Goal: Task Accomplishment & Management: Complete application form

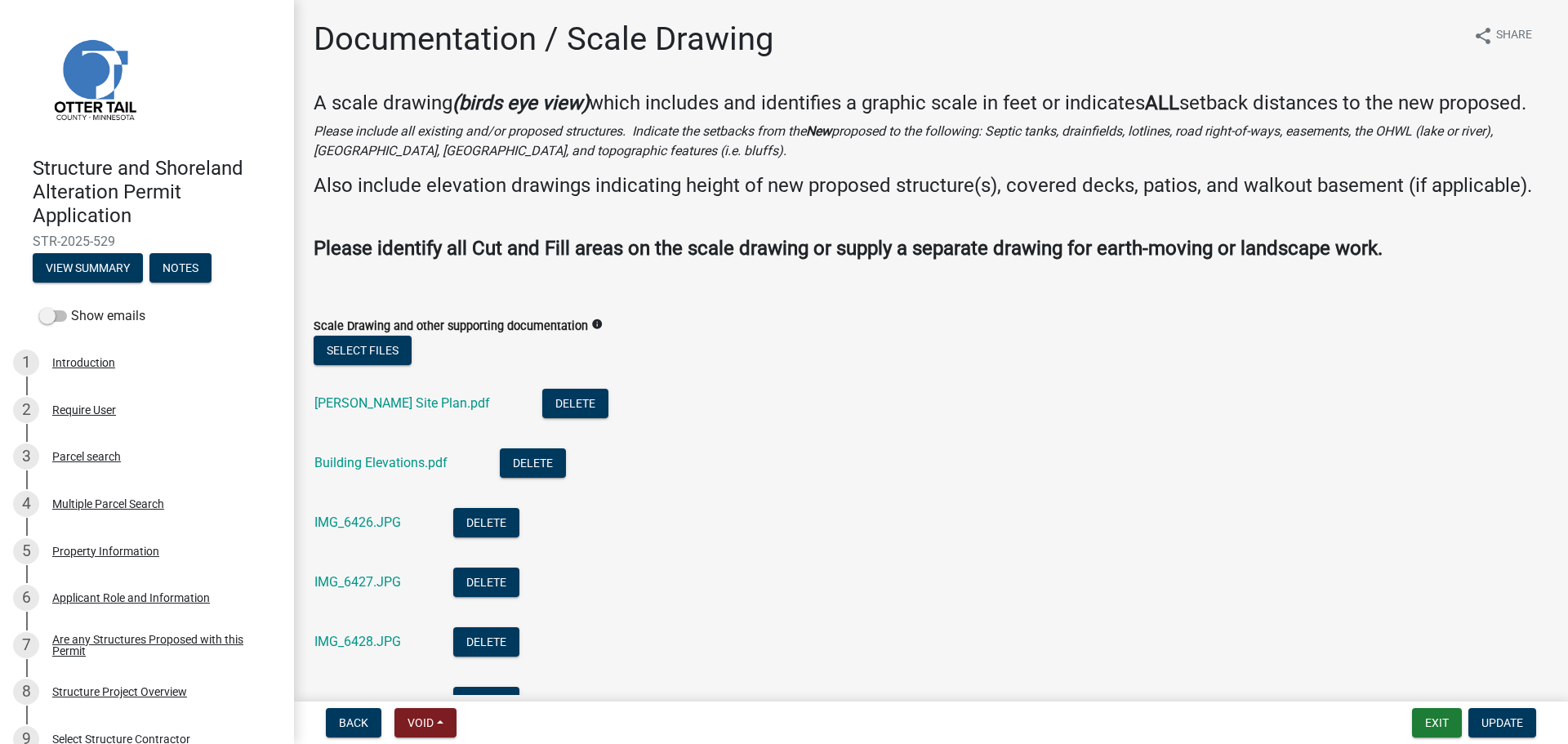
scroll to position [163, 0]
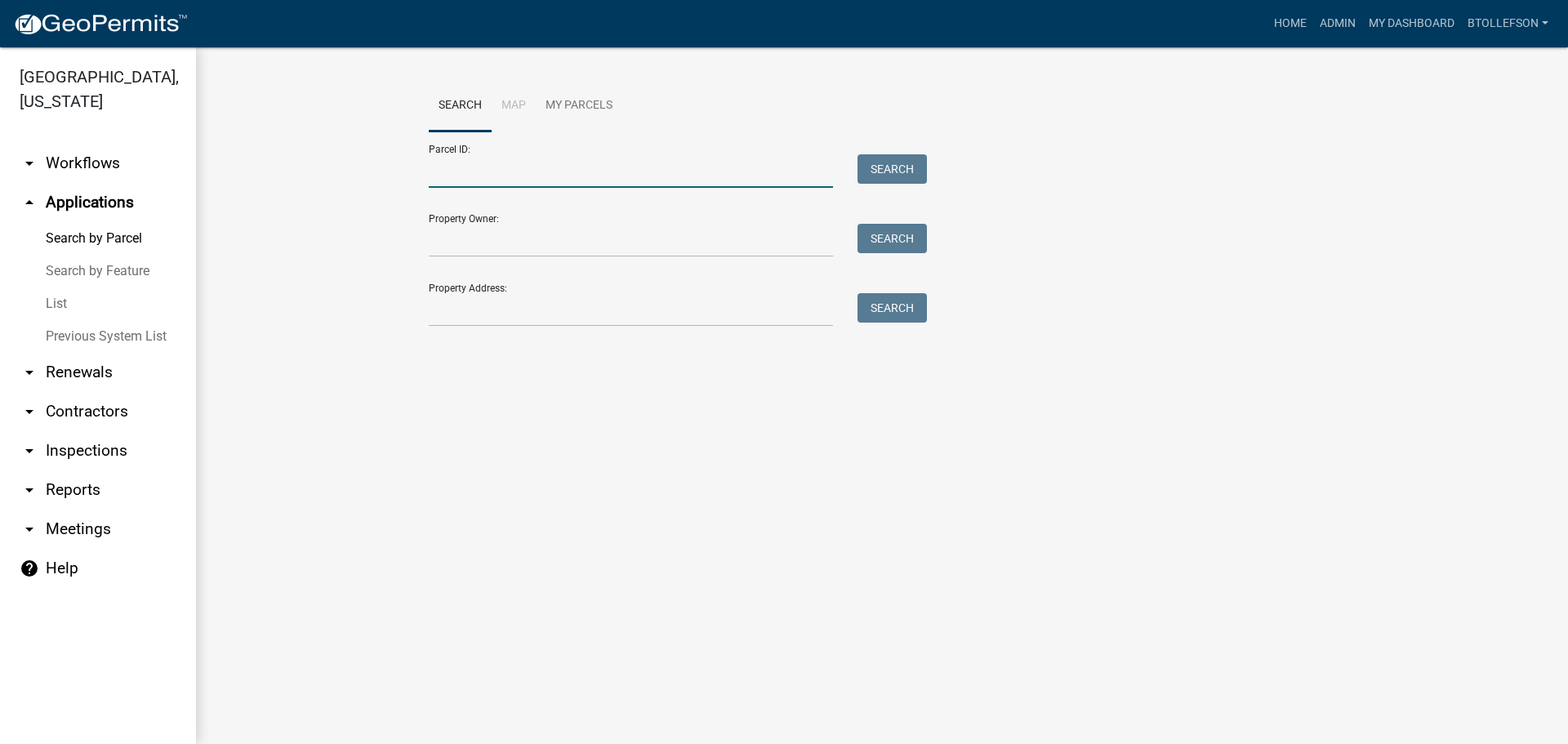
click at [716, 180] on input "Parcel ID:" at bounding box center [631, 171] width 404 height 33
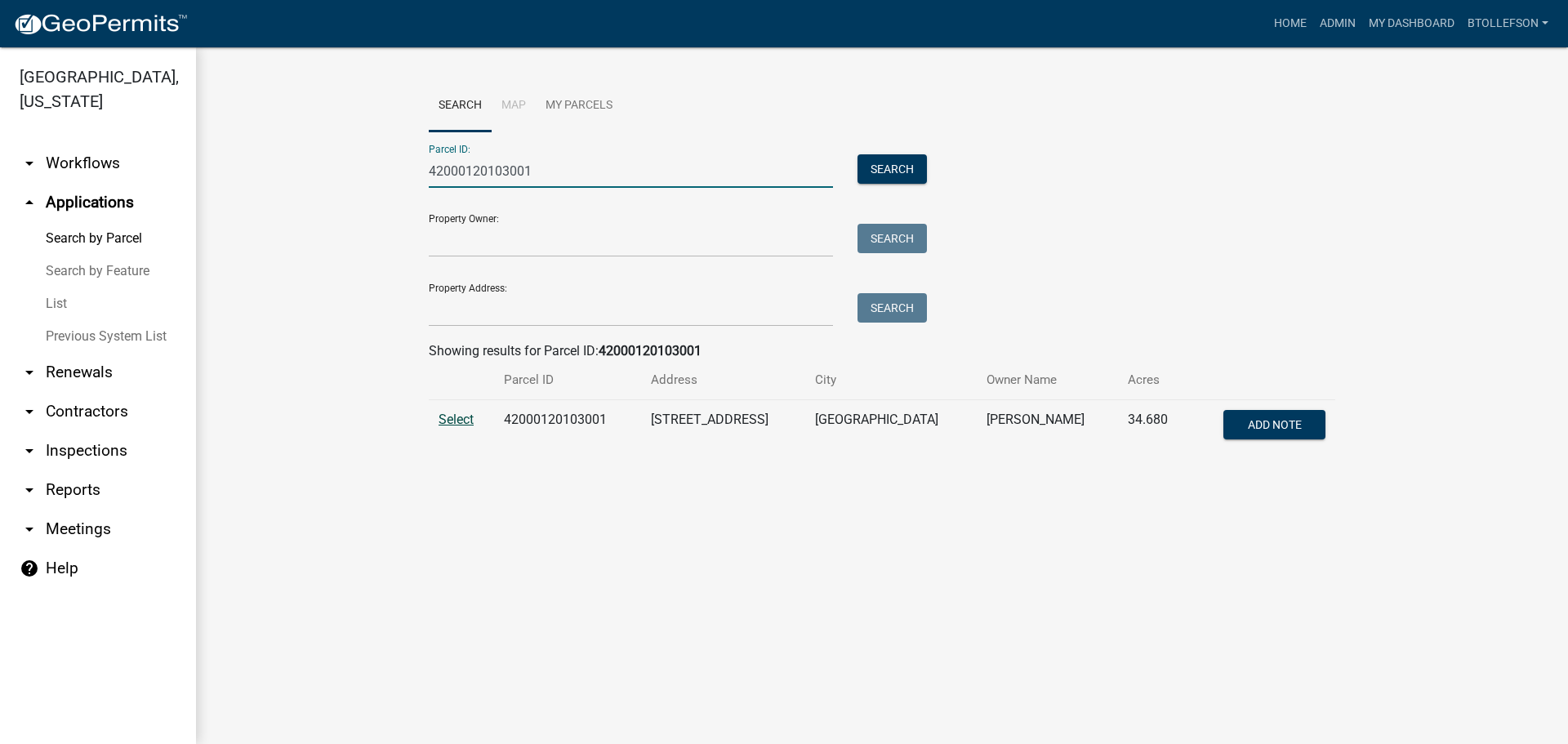
type input "42000120103001"
click at [462, 426] on span "Select" at bounding box center [456, 419] width 35 height 16
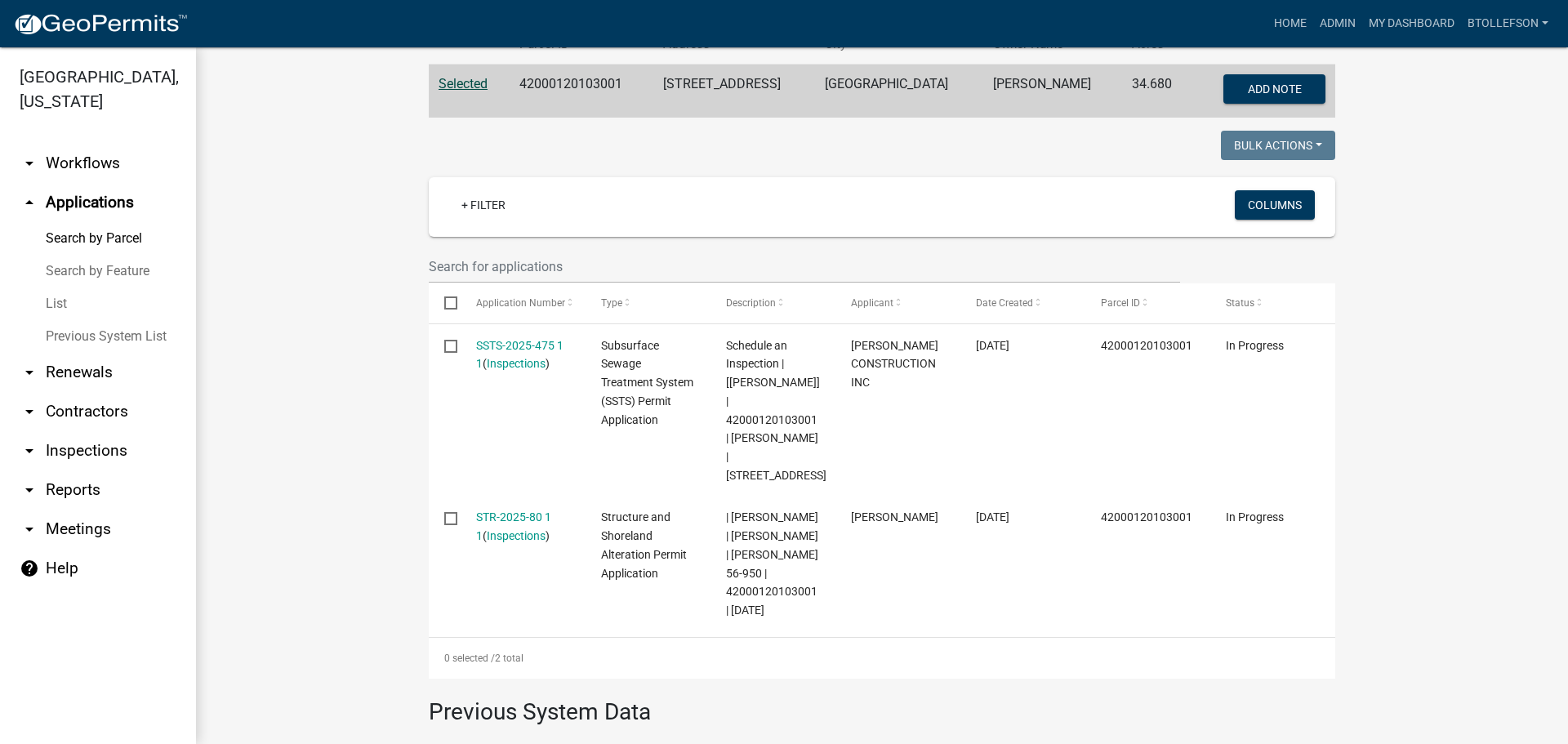
scroll to position [372, 0]
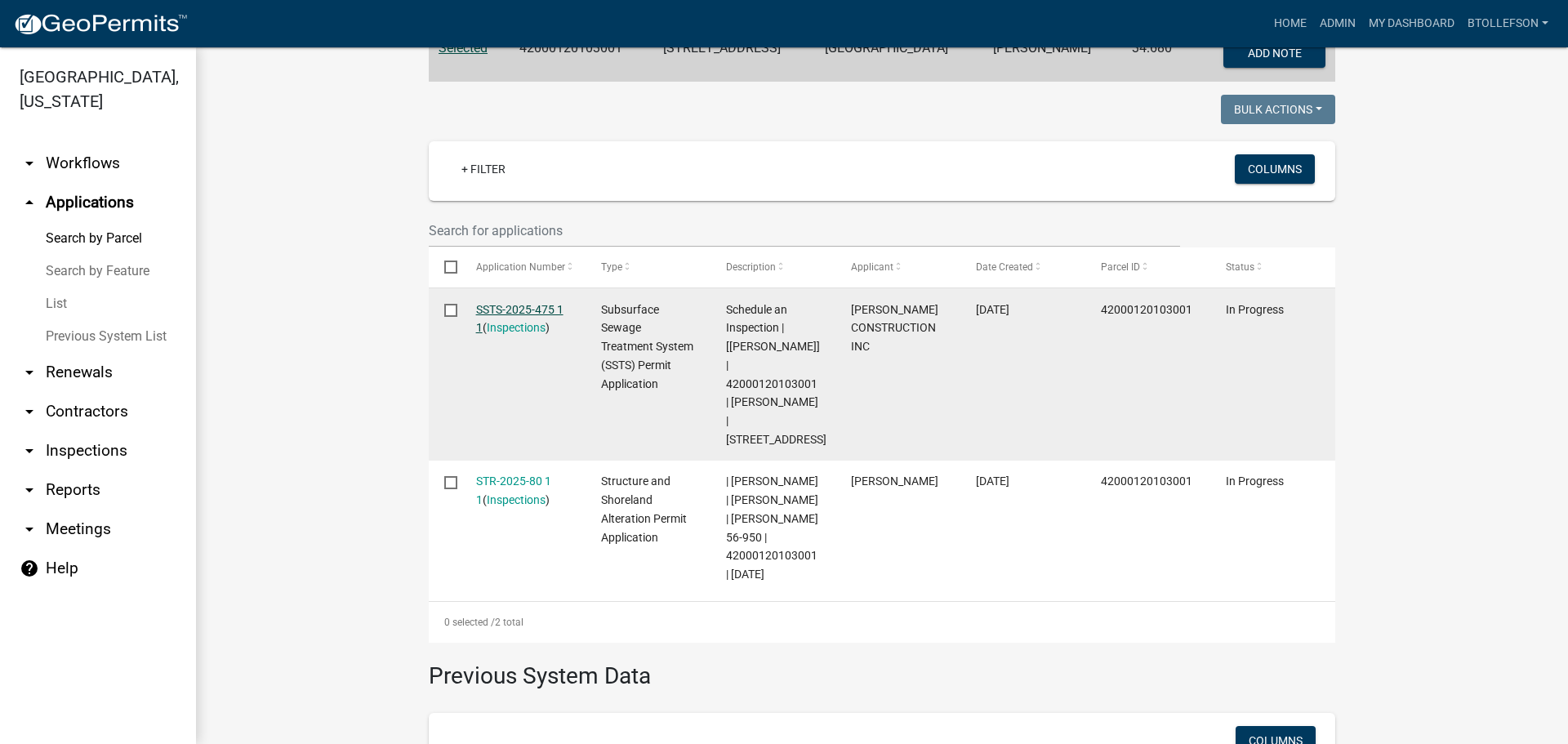
click at [493, 312] on link "SSTS-2025-475 1 1" at bounding box center [519, 319] width 87 height 31
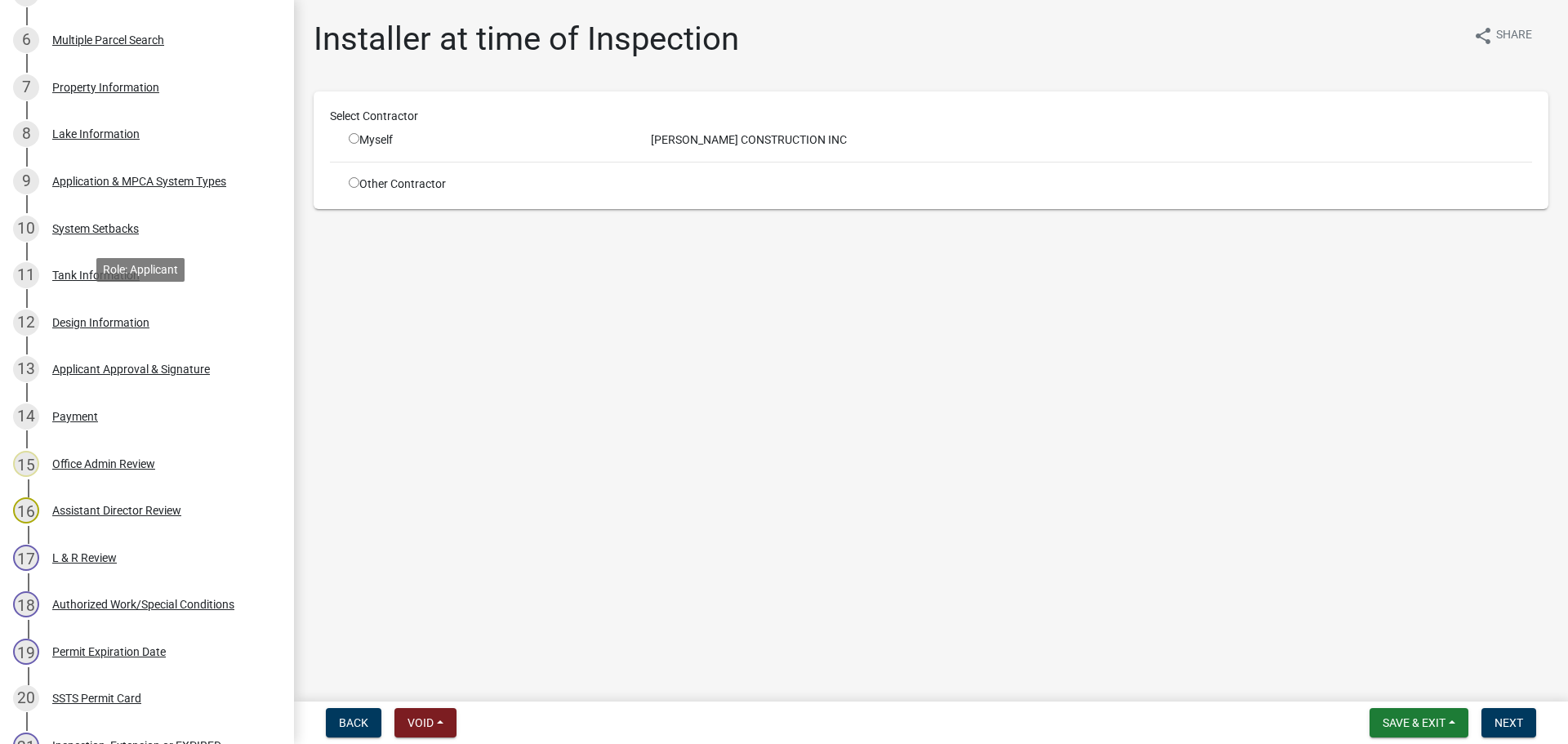
scroll to position [572, 0]
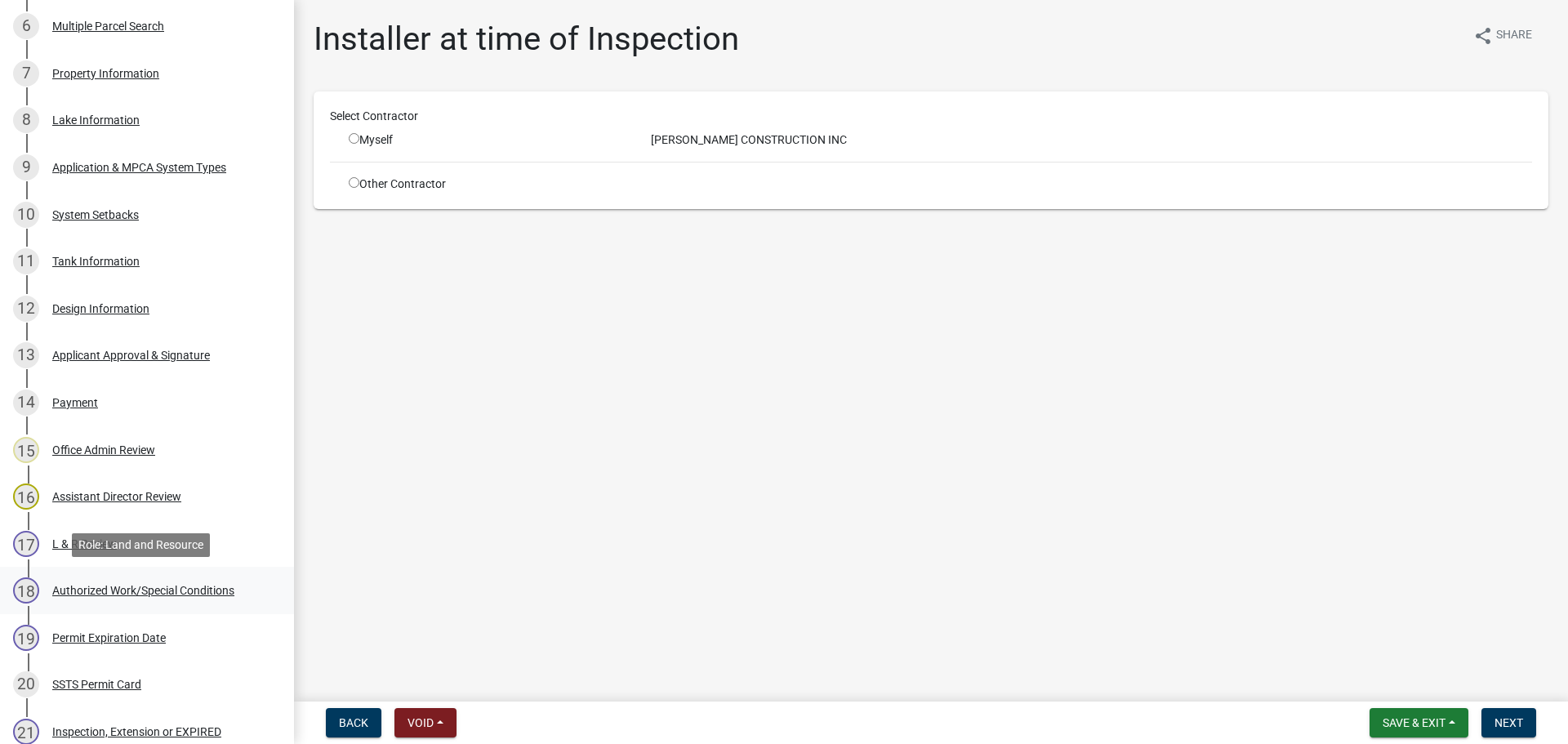
click at [138, 592] on div "Authorized Work/Special Conditions" at bounding box center [143, 591] width 182 height 12
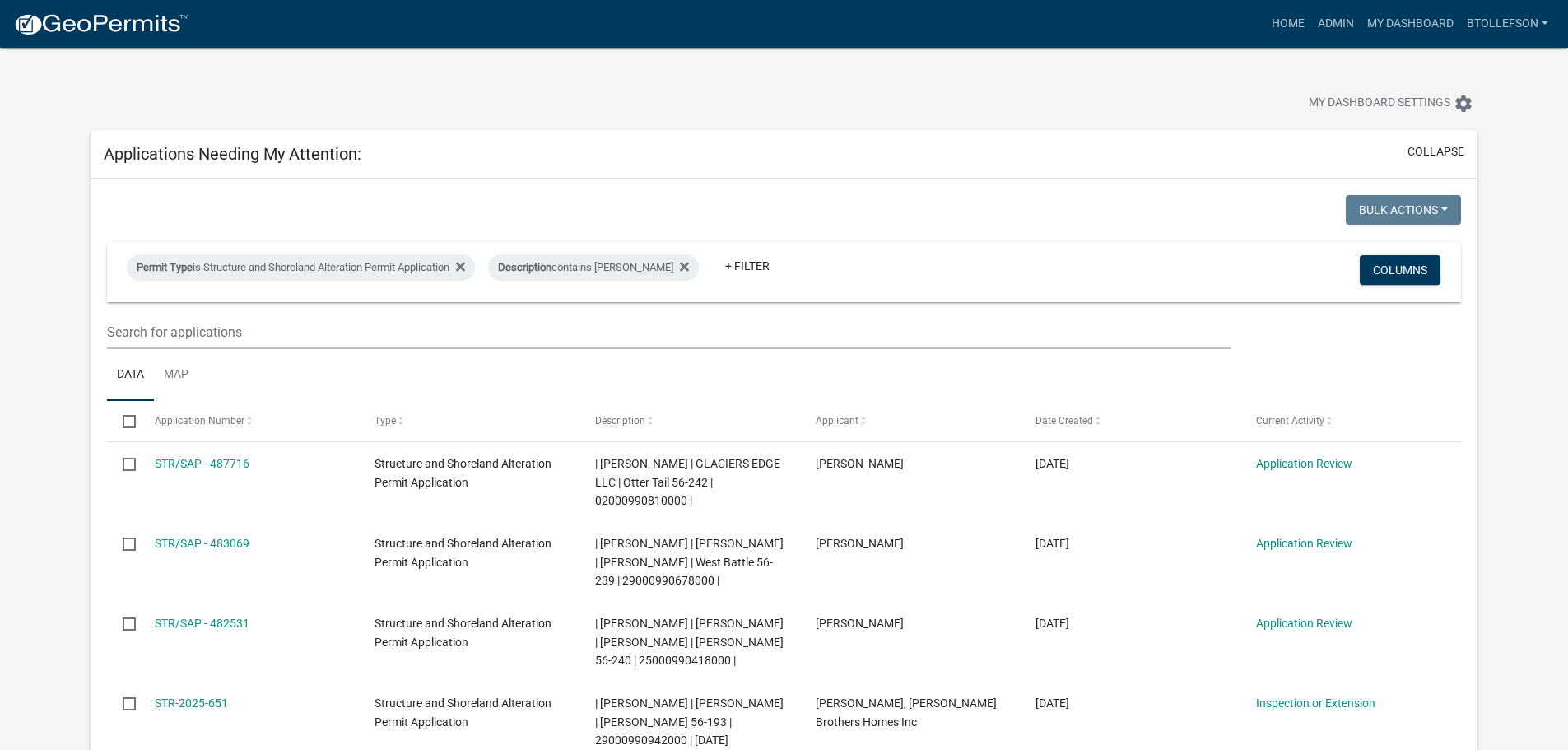
select select "3: 100"
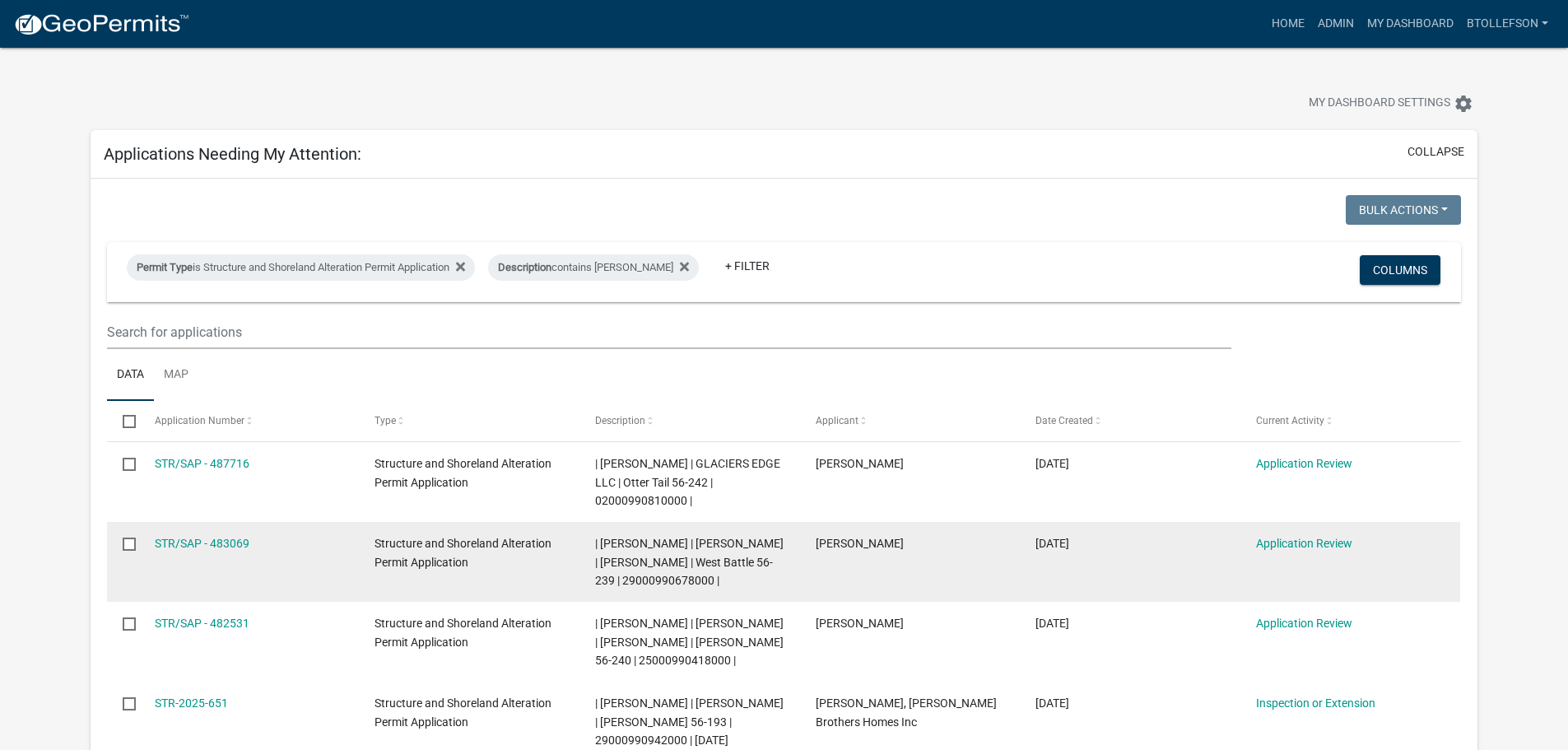
scroll to position [165, 0]
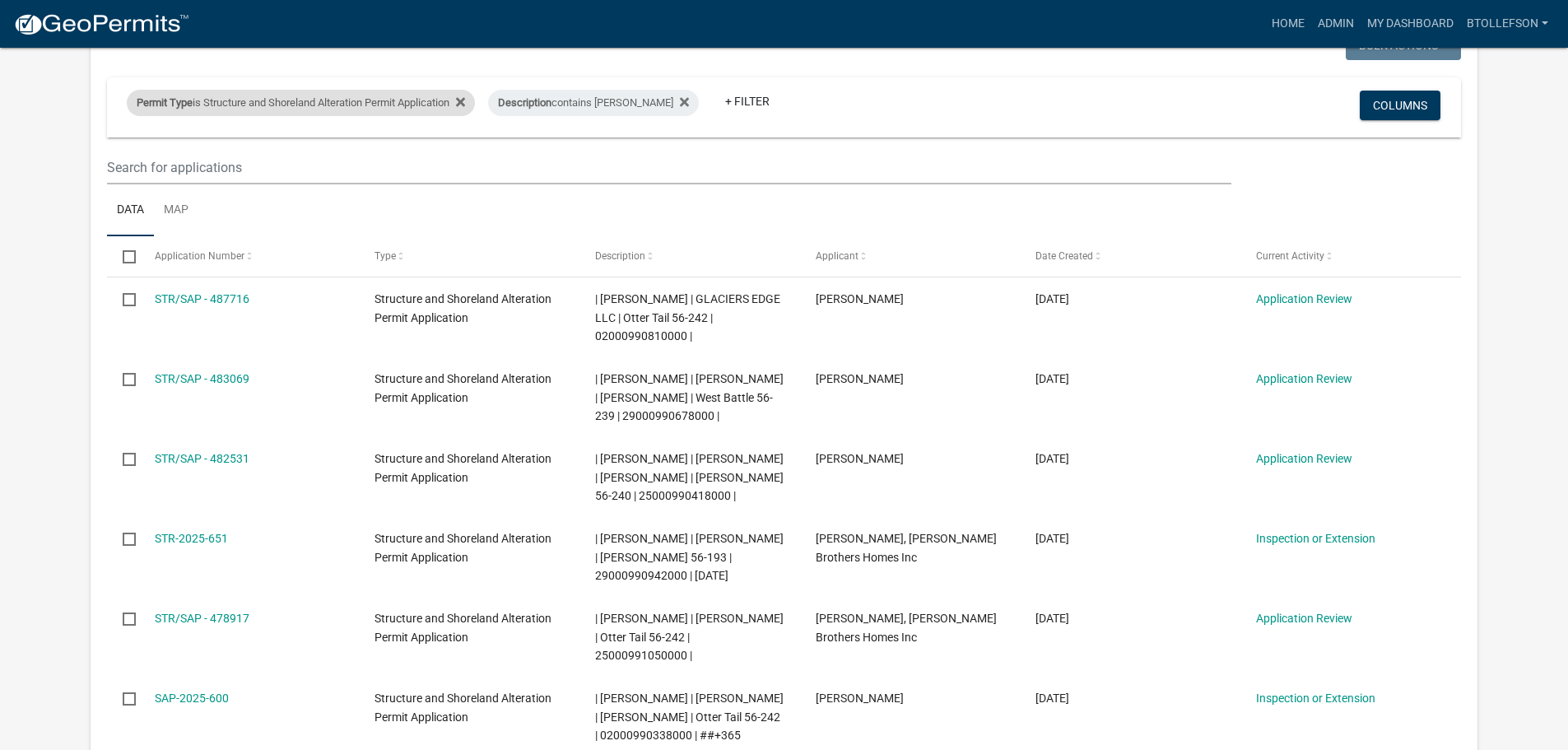
click at [344, 97] on div "Permit Type is Structure and Shoreland Alteration Permit Application" at bounding box center [301, 103] width 348 height 27
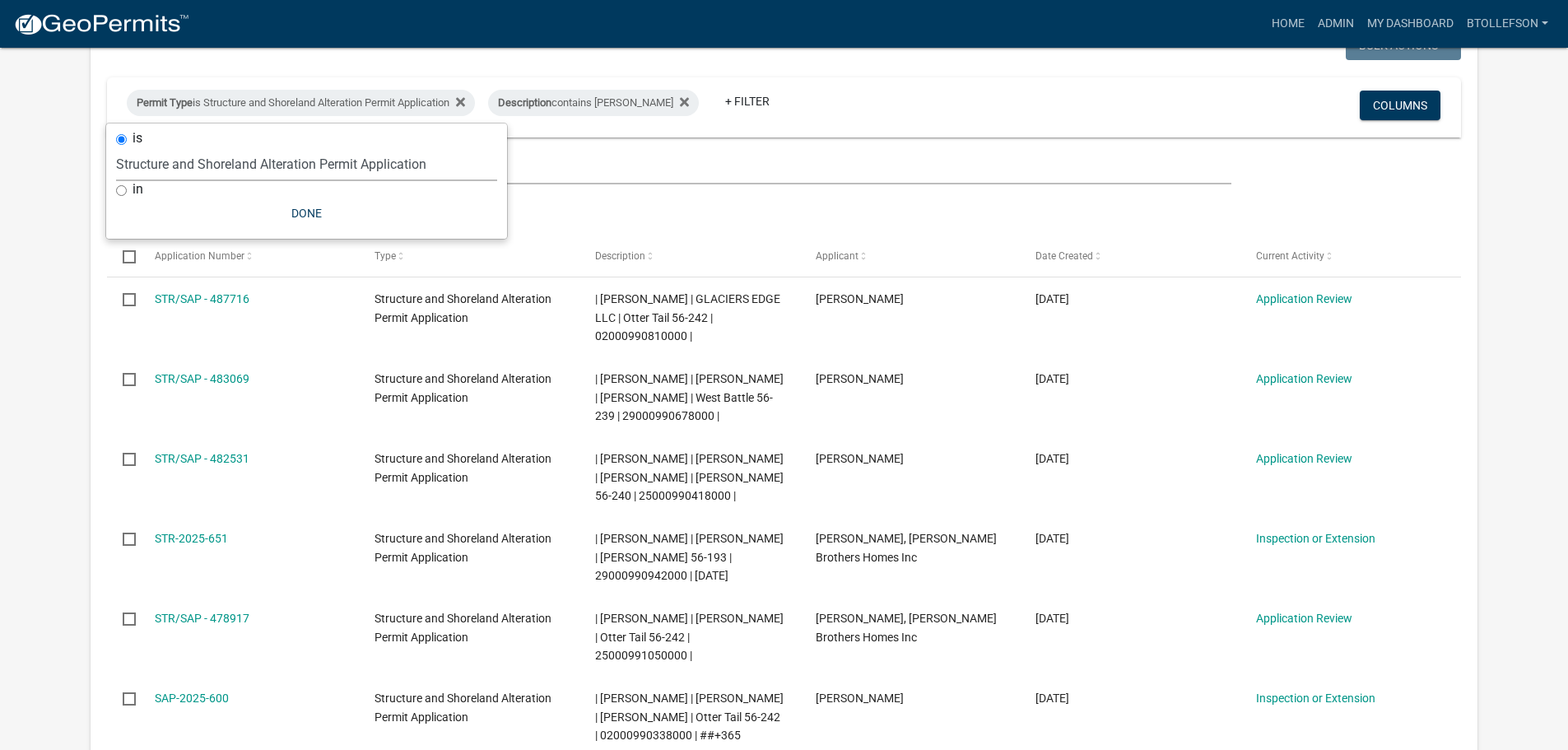
click at [372, 163] on select "Select an option Building Contractor / Excavators (Registration) Building Contr…" at bounding box center [306, 164] width 381 height 33
click at [144, 147] on select "Select an option Building Contractor / Excavators (Registration) Building Contr…" at bounding box center [306, 164] width 381 height 33
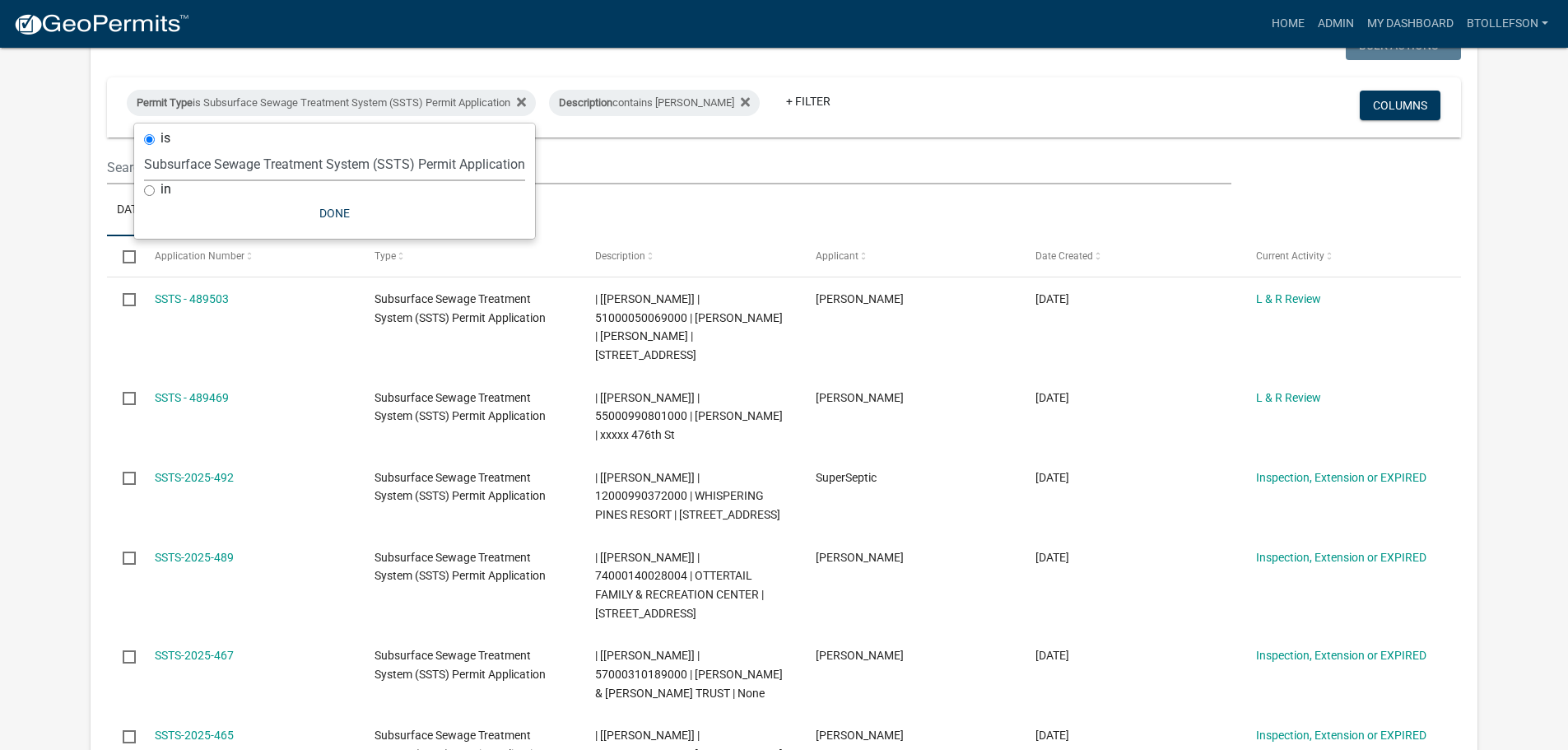
click at [311, 151] on select "Select an option Building Contractor / Excavators (Registration) Building Contr…" at bounding box center [335, 164] width 381 height 33
select select "79d4bf26-a84c-4898-8d16-9ebea2345fb4"
click at [144, 147] on select "Select an option Building Contractor / Excavators (Registration) Building Contr…" at bounding box center [335, 164] width 381 height 33
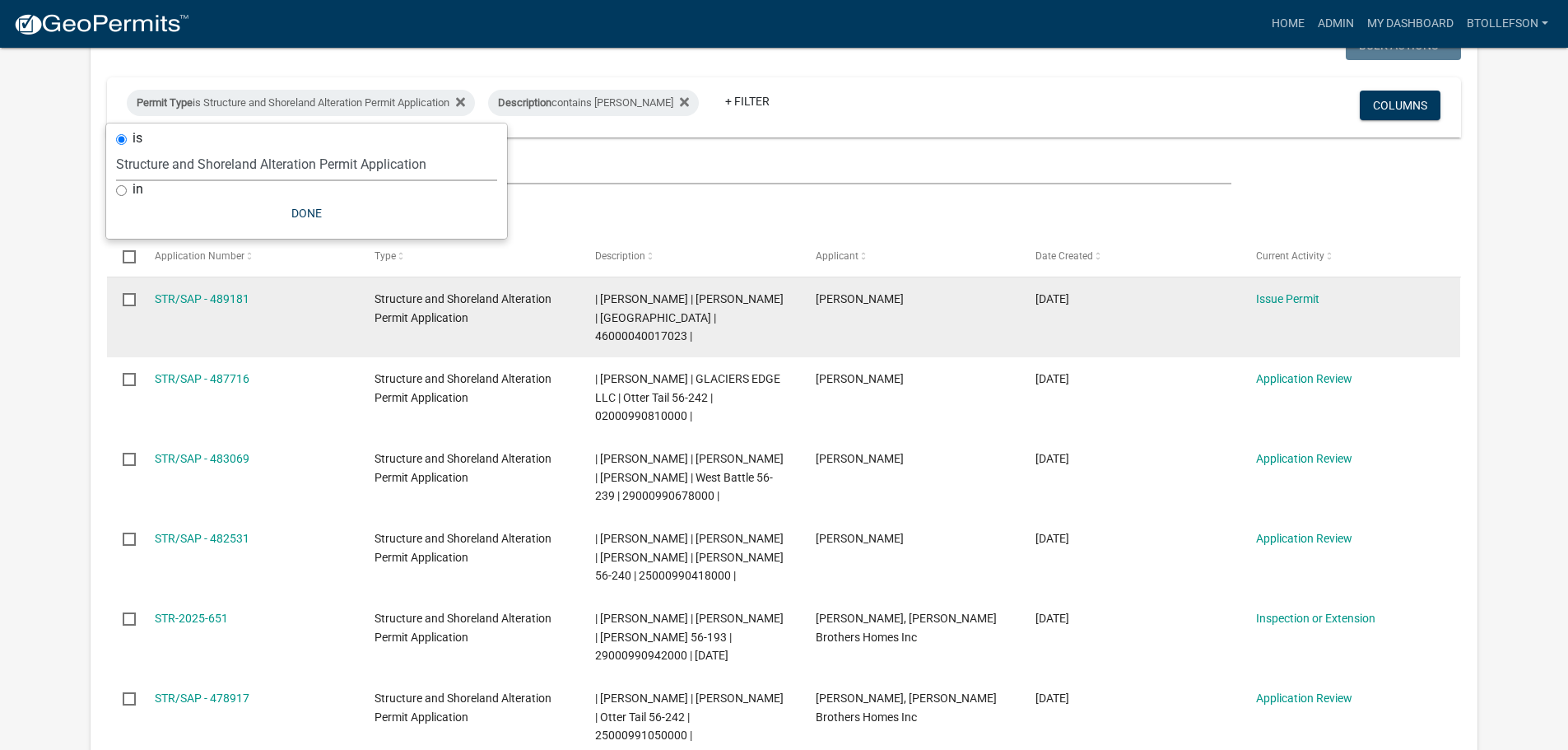
drag, startPoint x: 1297, startPoint y: 295, endPoint x: 1311, endPoint y: 307, distance: 18.4
click at [1297, 295] on link "Issue Permit" at bounding box center [1288, 299] width 63 height 13
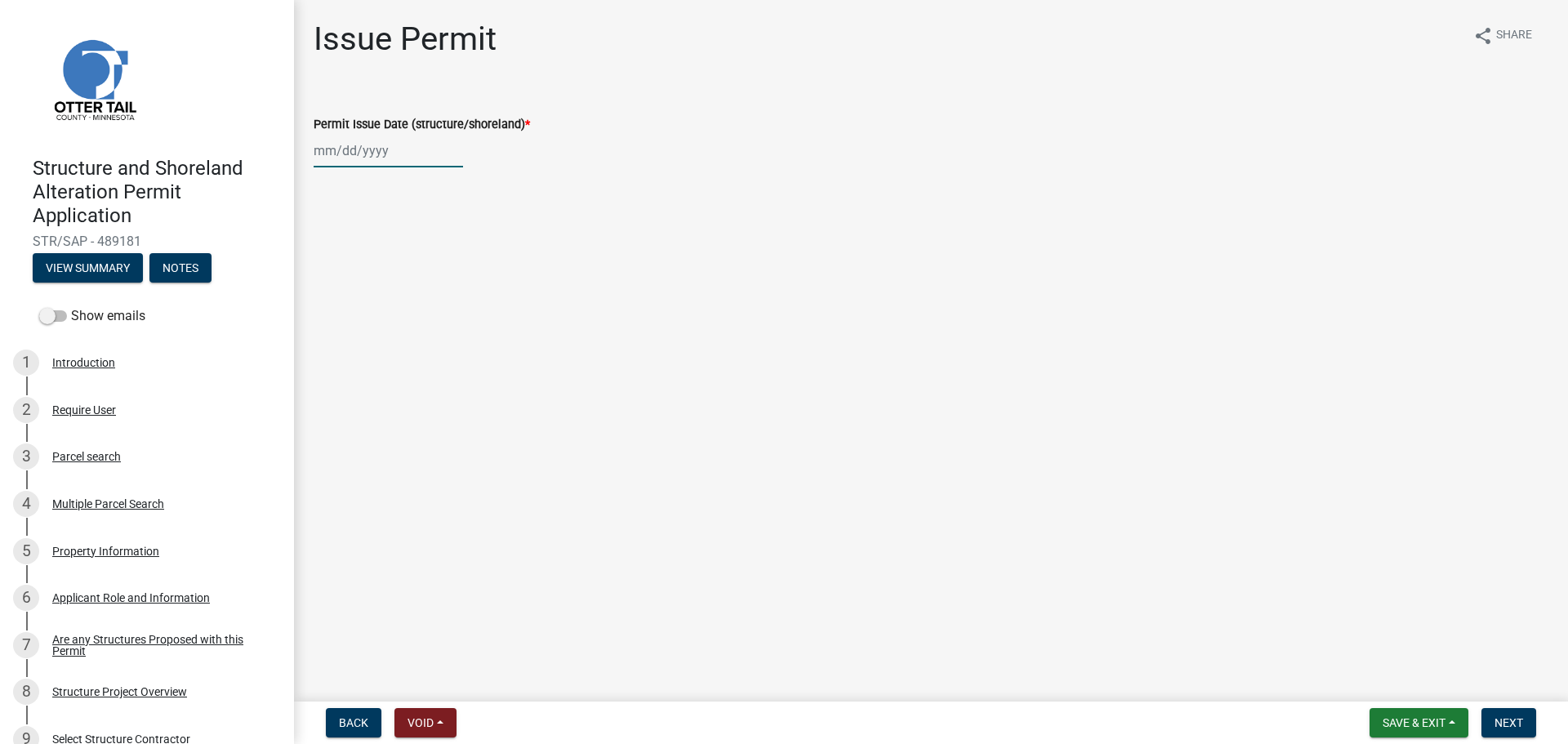
click at [370, 153] on div at bounding box center [388, 151] width 149 height 33
select select "10"
select select "2025"
click at [329, 288] on div "13" at bounding box center [330, 290] width 27 height 27
type input "[DATE]"
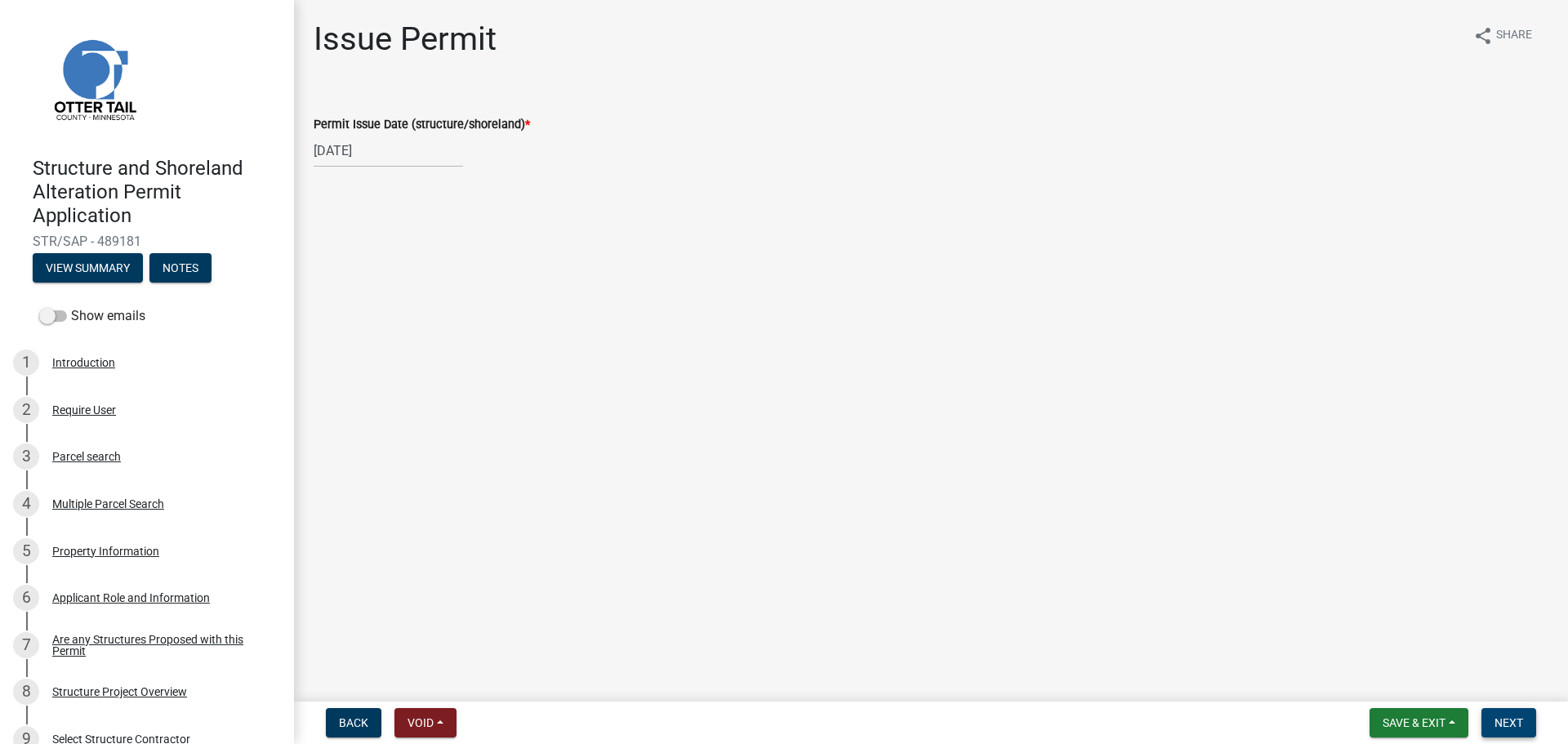
click at [1520, 729] on span "Next" at bounding box center [1508, 723] width 29 height 13
drag, startPoint x: 1498, startPoint y: 718, endPoint x: 1559, endPoint y: 723, distance: 61.2
click at [1498, 718] on span "Next" at bounding box center [1508, 723] width 29 height 13
